Goal: Use online tool/utility: Utilize a website feature to perform a specific function

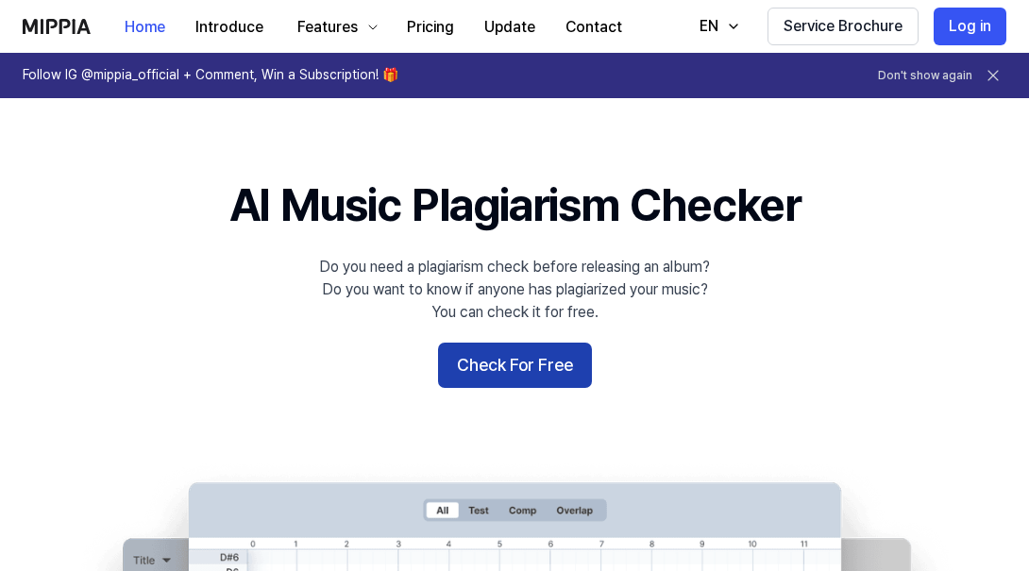
click at [525, 380] on button "Check For Free" at bounding box center [515, 365] width 154 height 45
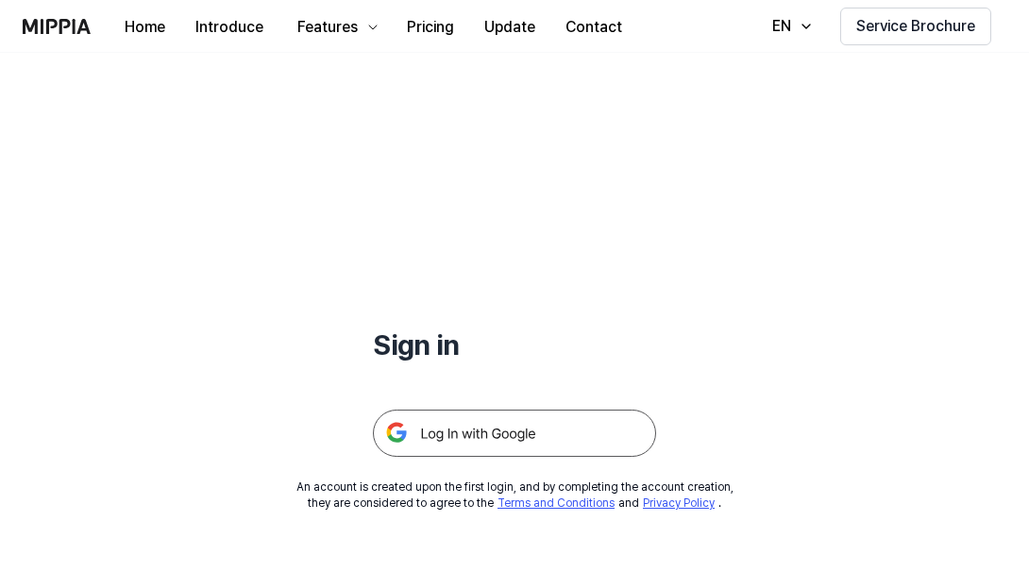
click at [527, 429] on img at bounding box center [514, 433] width 283 height 47
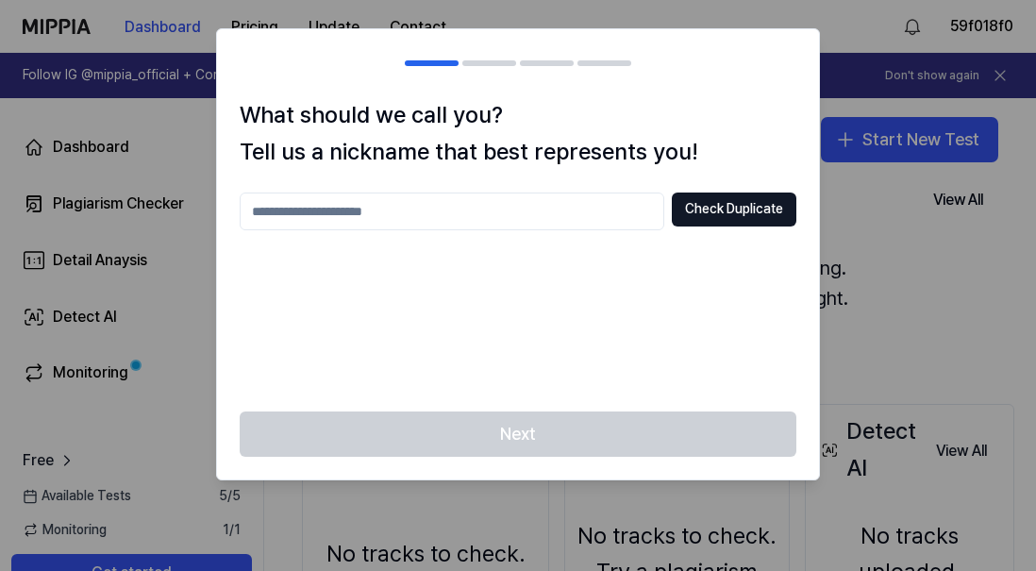
click at [576, 212] on input "text" at bounding box center [452, 211] width 425 height 38
type input "********"
click at [729, 221] on button "Check Duplicate" at bounding box center [734, 209] width 125 height 34
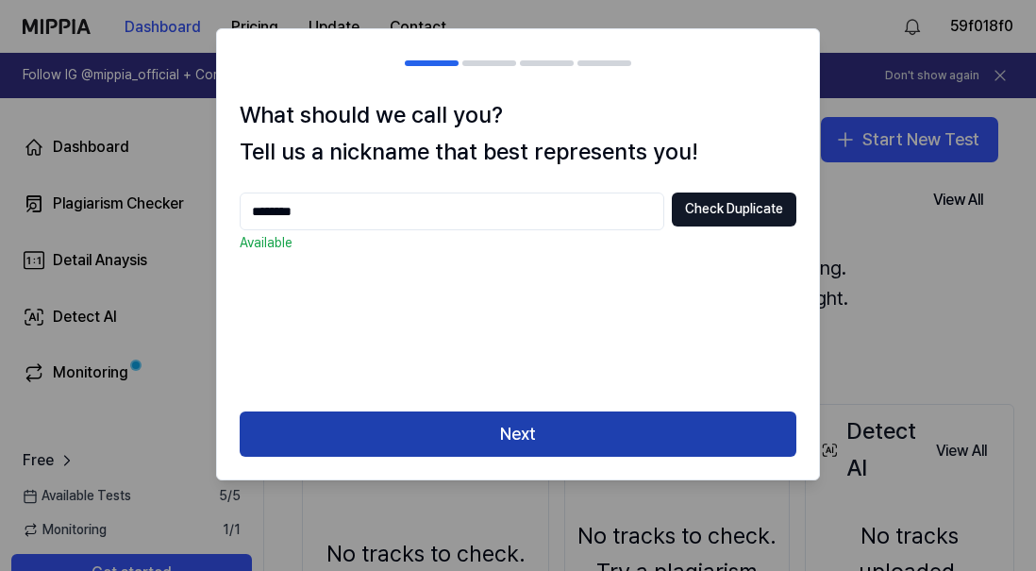
click at [618, 420] on button "Next" at bounding box center [518, 433] width 557 height 45
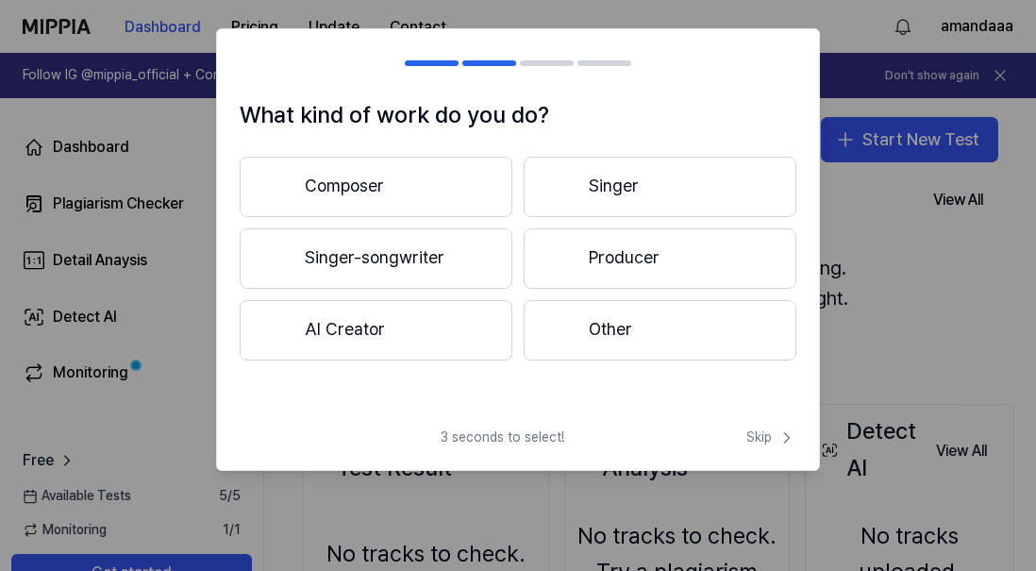
click at [586, 325] on button "Other" at bounding box center [660, 330] width 273 height 60
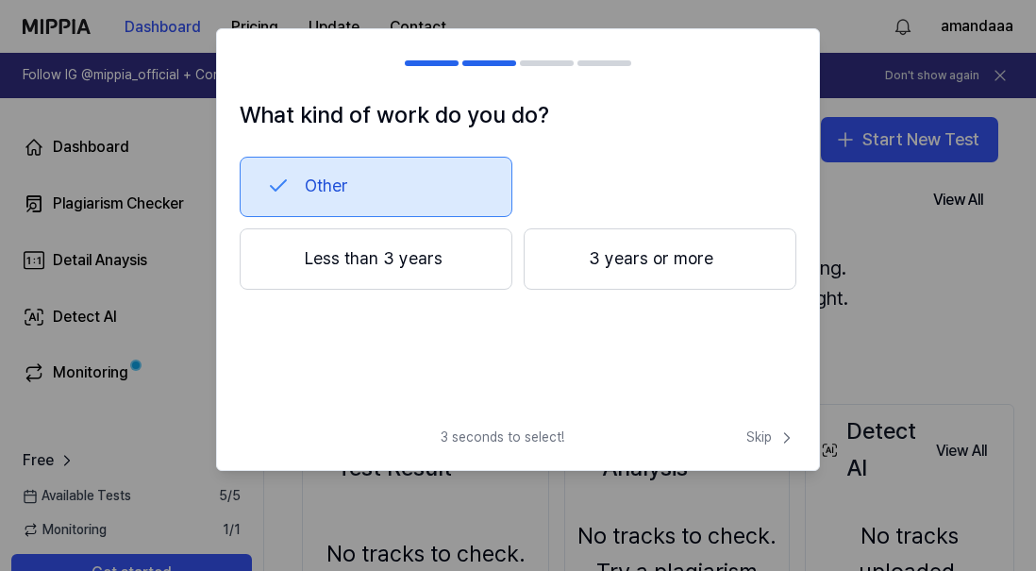
click at [481, 274] on button "Less than 3 years" at bounding box center [376, 259] width 273 height 62
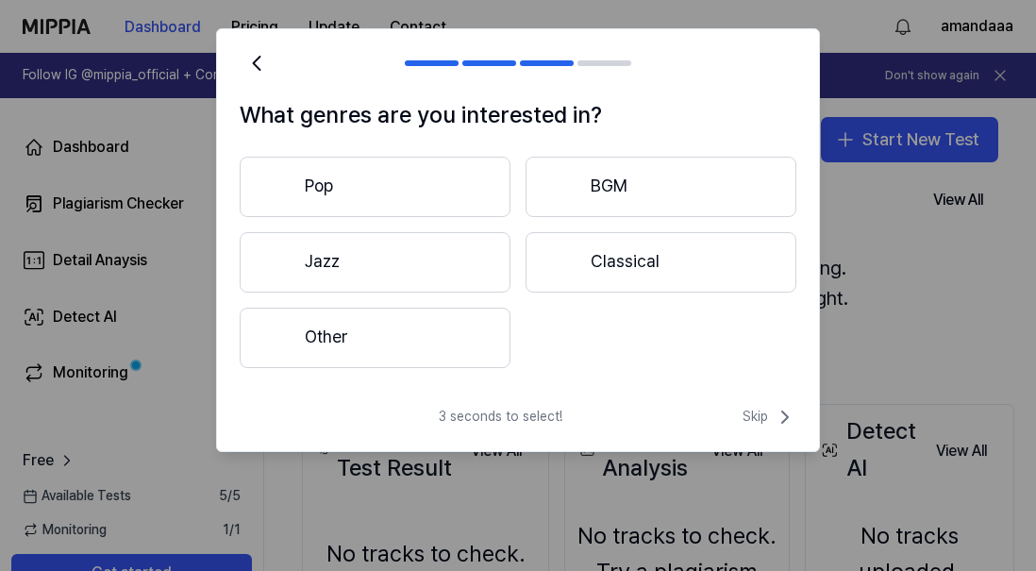
click at [483, 186] on button "Pop" at bounding box center [375, 187] width 271 height 60
